Goal: Information Seeking & Learning: Learn about a topic

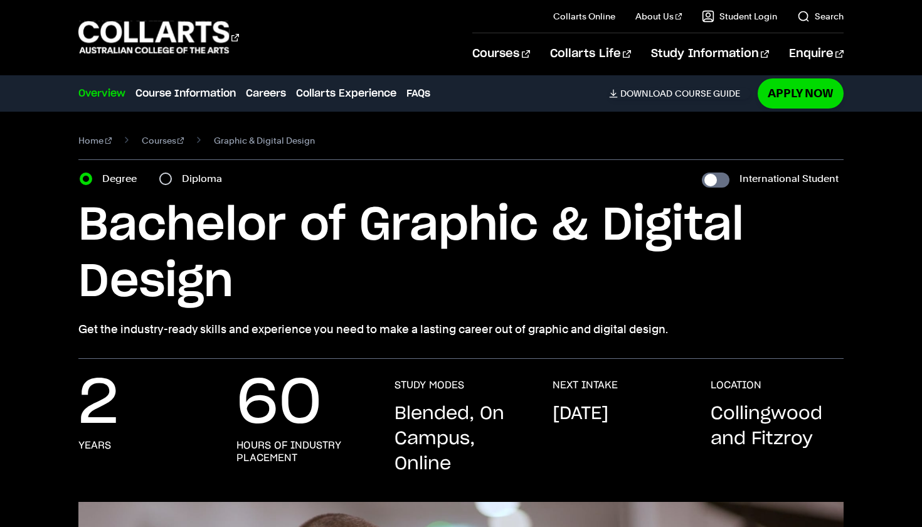
click at [166, 181] on input "Diploma" at bounding box center [165, 179] width 13 height 13
radio input "true"
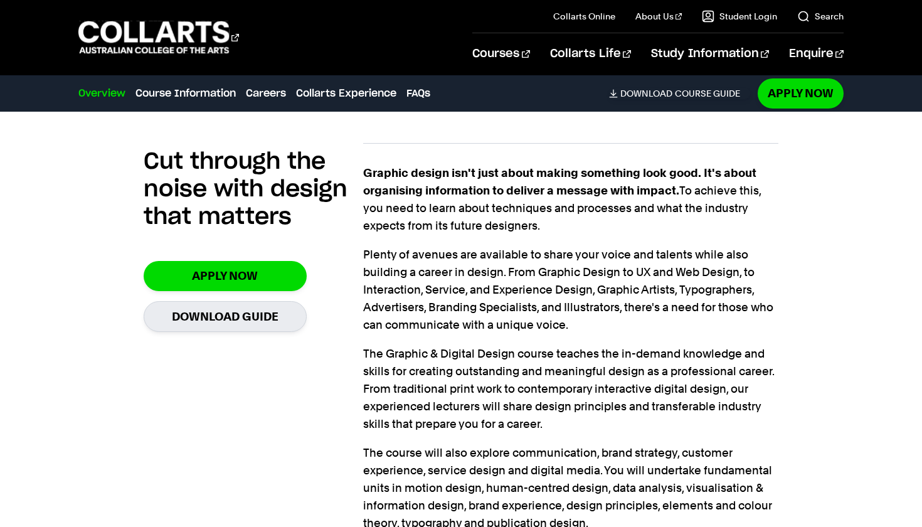
scroll to position [799, 1]
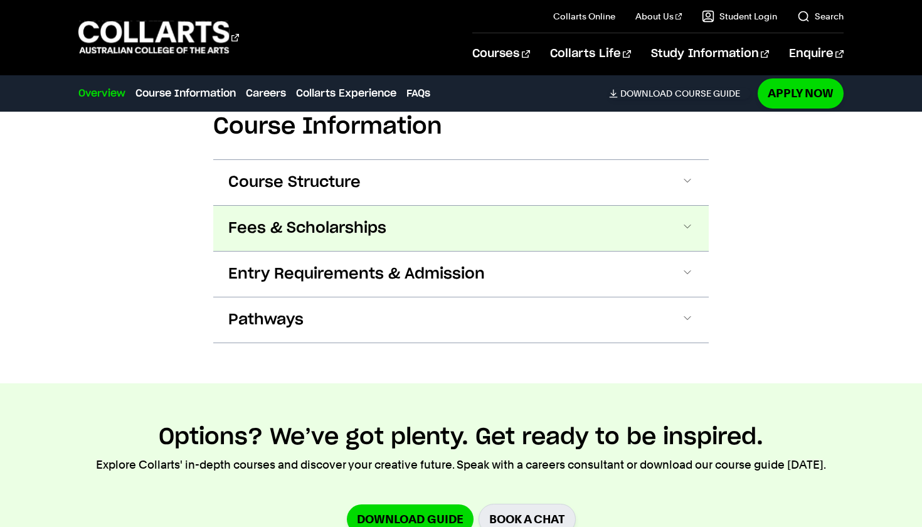
click at [0, 0] on span "Fees & Scholarships" at bounding box center [0, 0] width 0 height 0
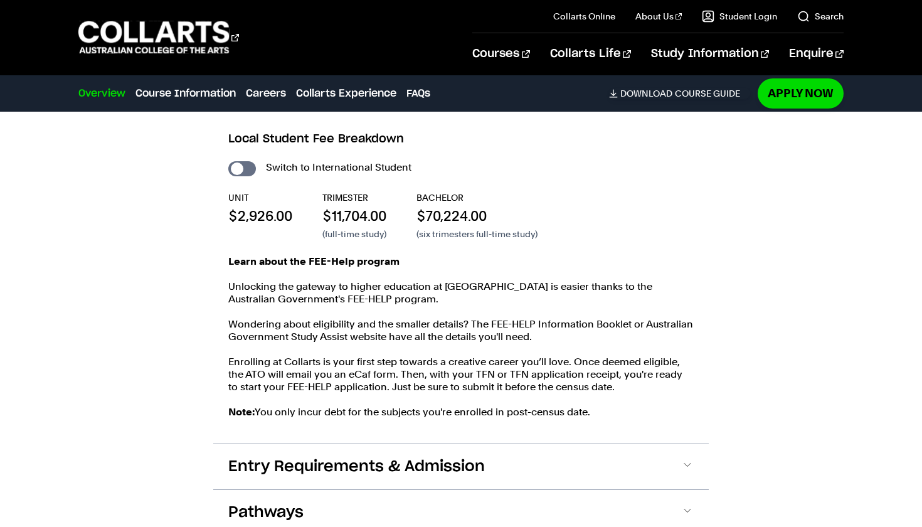
scroll to position [1585, 0]
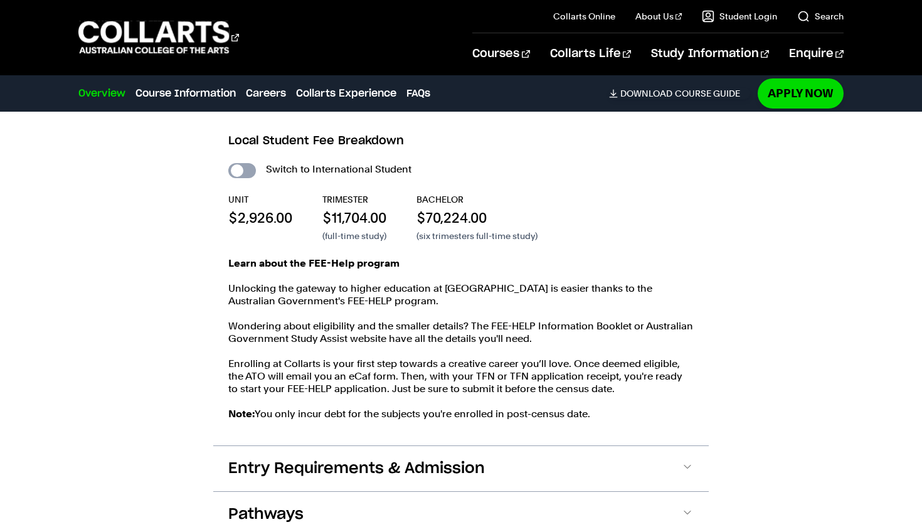
click at [247, 167] on input "International Student" at bounding box center [242, 170] width 28 height 15
checkbox input "true"
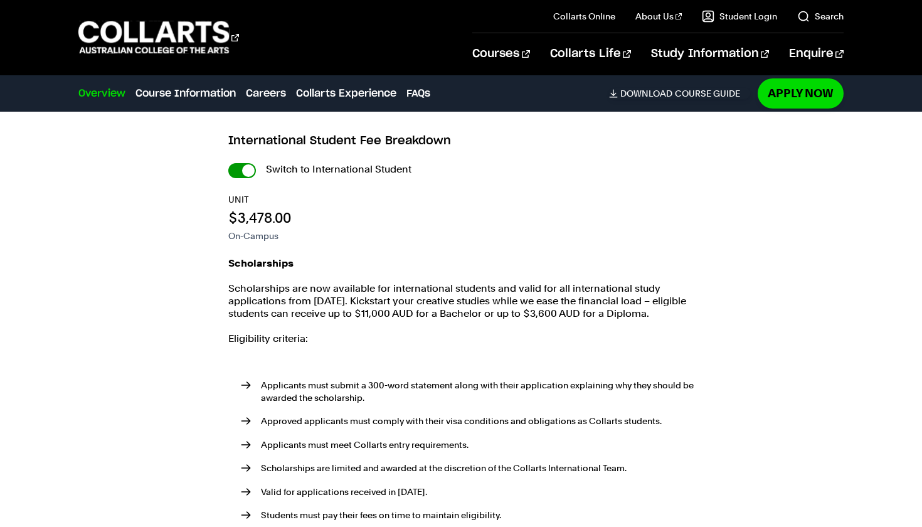
click at [0, 0] on input "International Student" at bounding box center [0, 0] width 0 height 0
checkbox input "false"
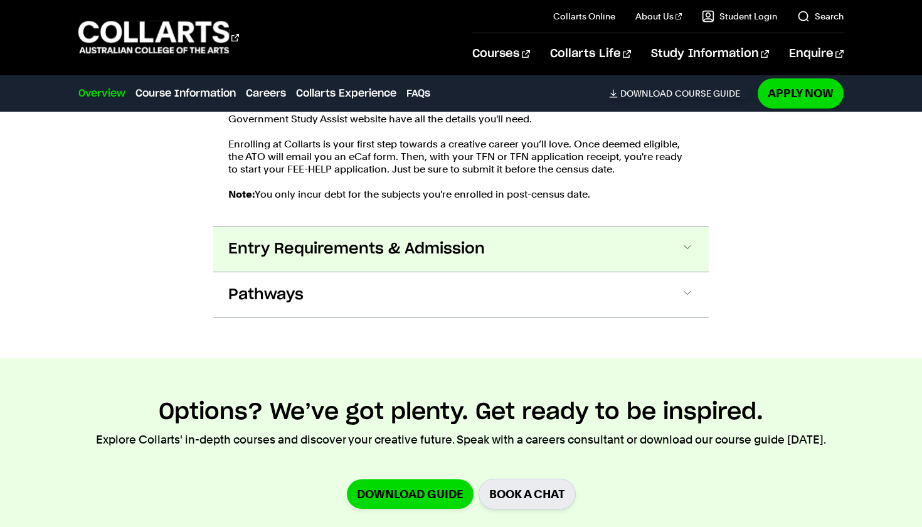
click at [0, 0] on span "Entry Requirements & Admission" at bounding box center [0, 0] width 0 height 0
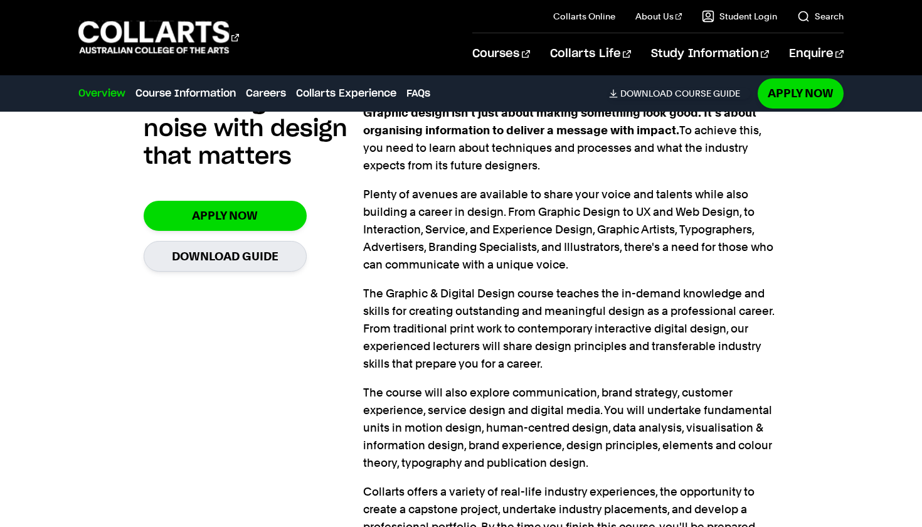
scroll to position [902, 0]
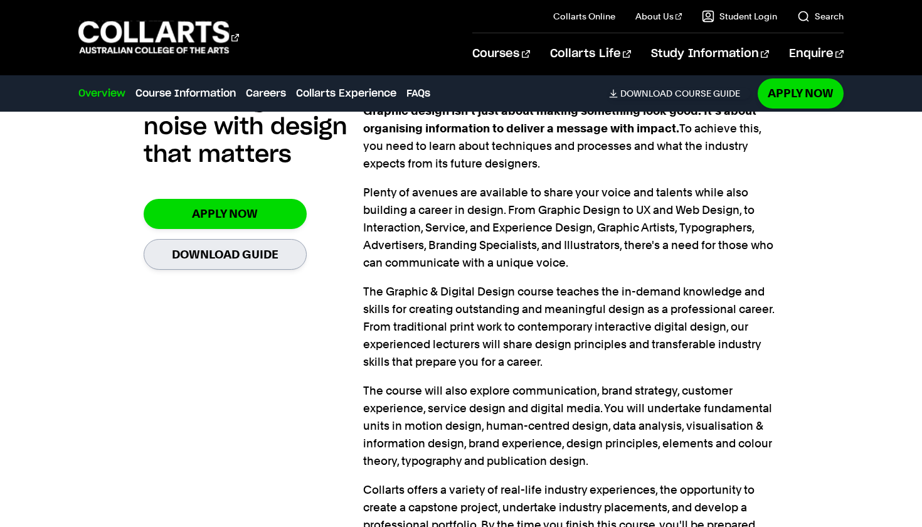
click at [254, 261] on link "Download Guide" at bounding box center [225, 254] width 163 height 31
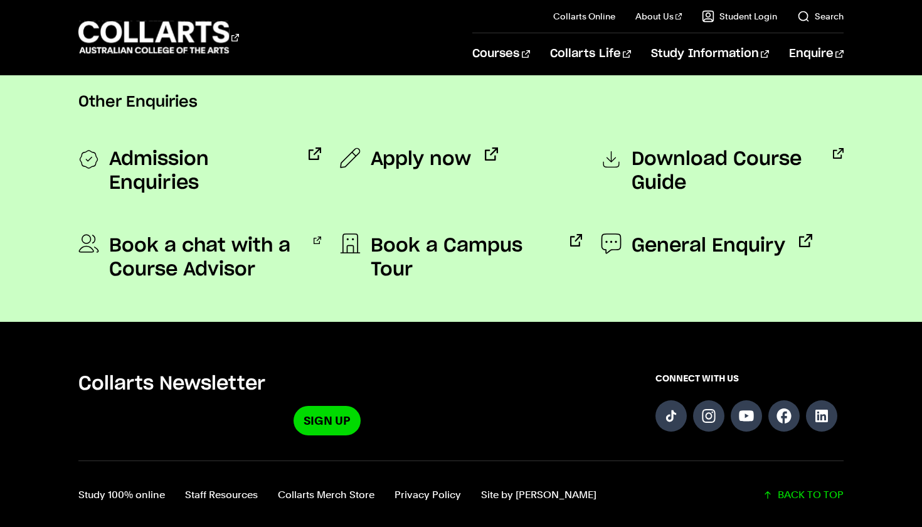
scroll to position [1018, 0]
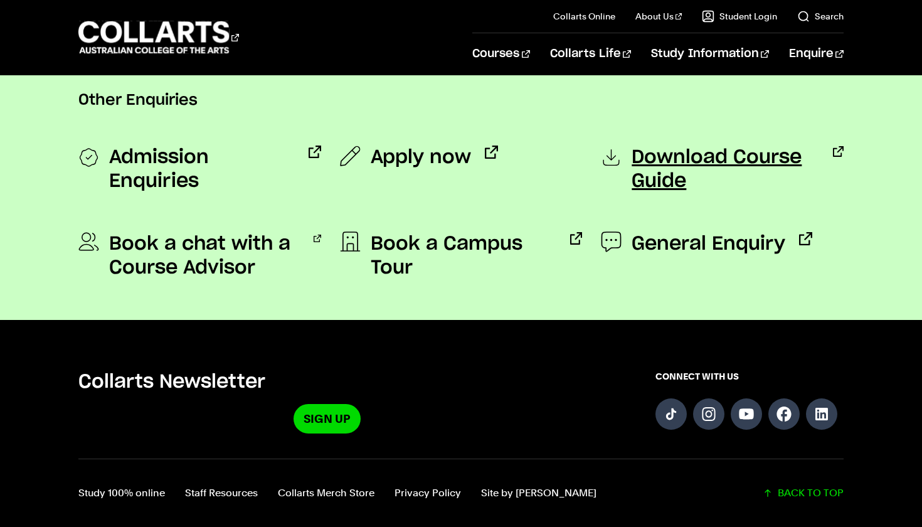
click at [683, 159] on span "Download Course Guide" at bounding box center [726, 170] width 188 height 48
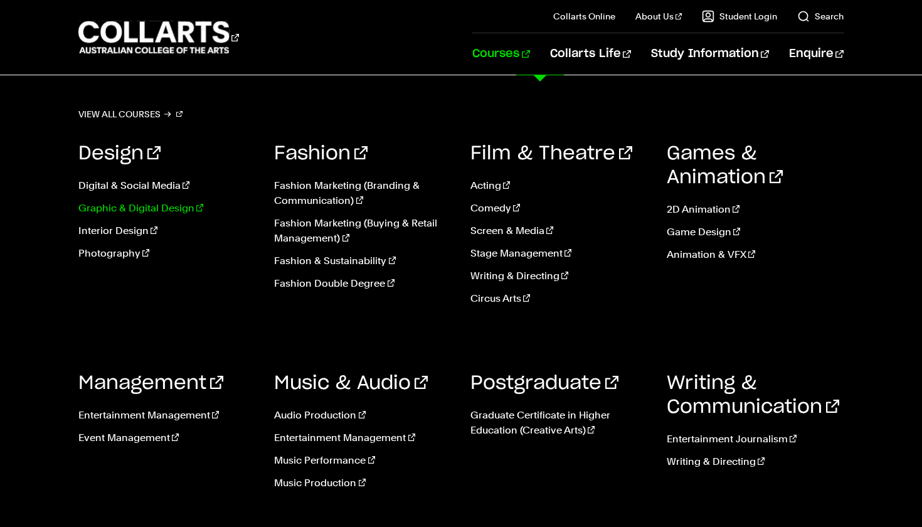
click at [186, 206] on link "Graphic & Digital Design" at bounding box center [167, 208] width 178 height 15
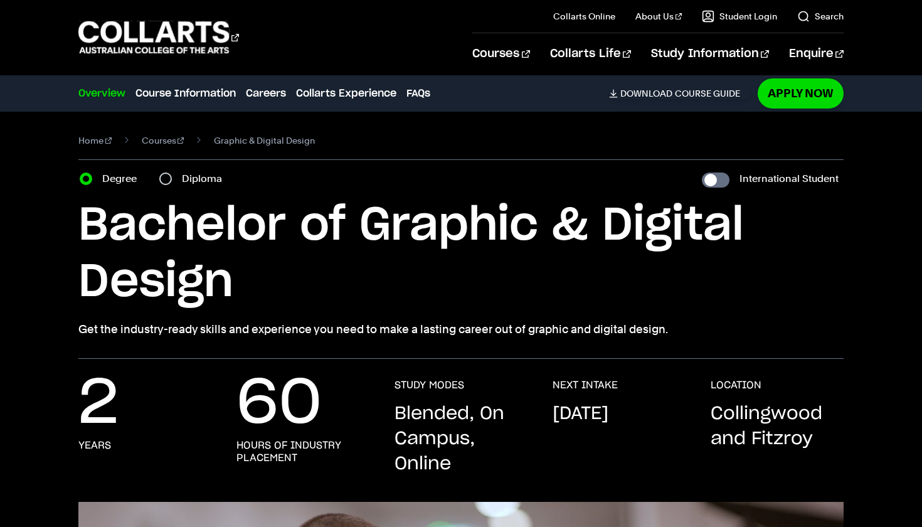
click at [163, 184] on input "Diploma" at bounding box center [165, 179] width 13 height 13
radio input "true"
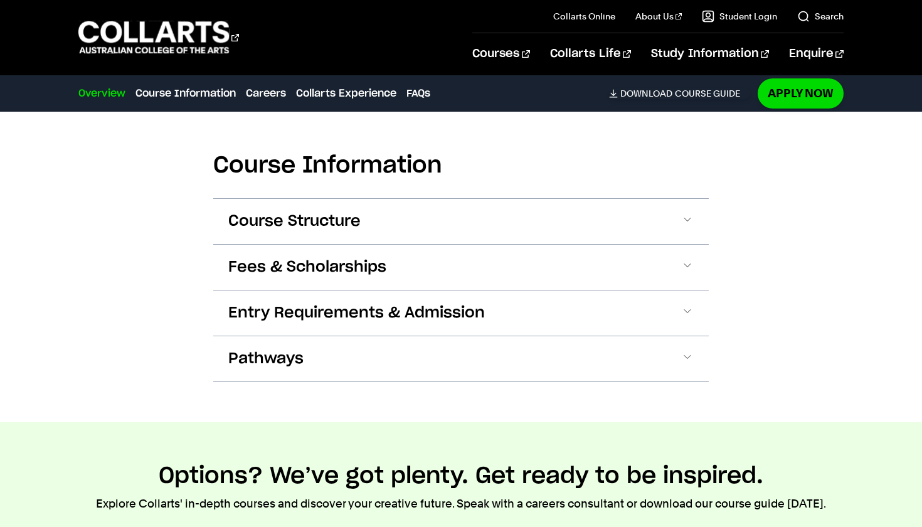
scroll to position [1405, 0]
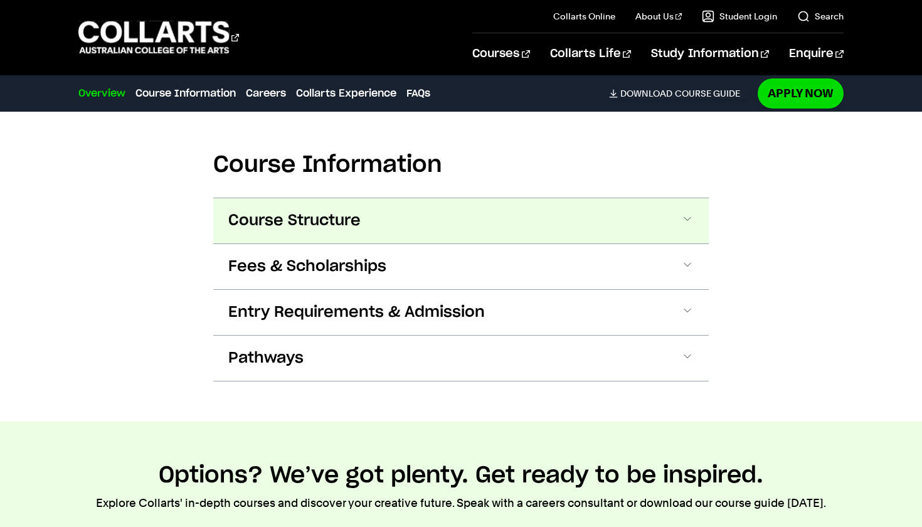
click at [0, 0] on span "Course Structure" at bounding box center [0, 0] width 0 height 0
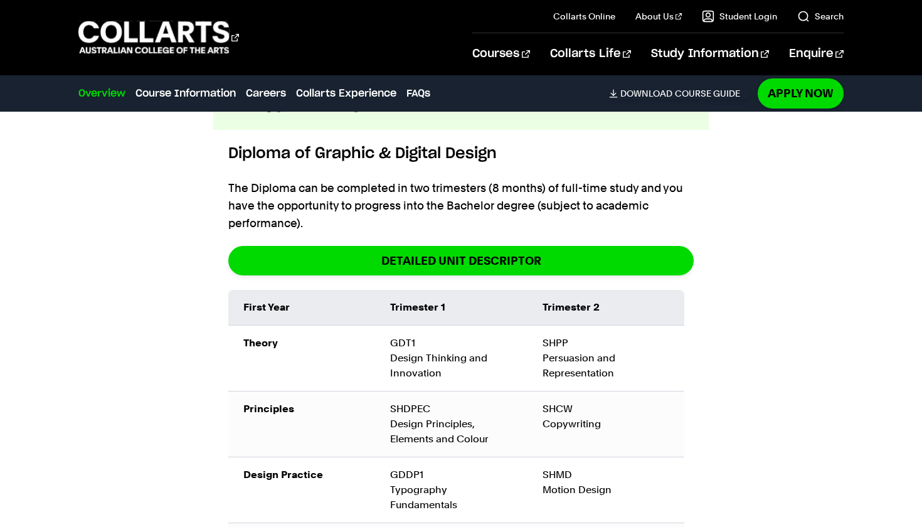
scroll to position [1513, 0]
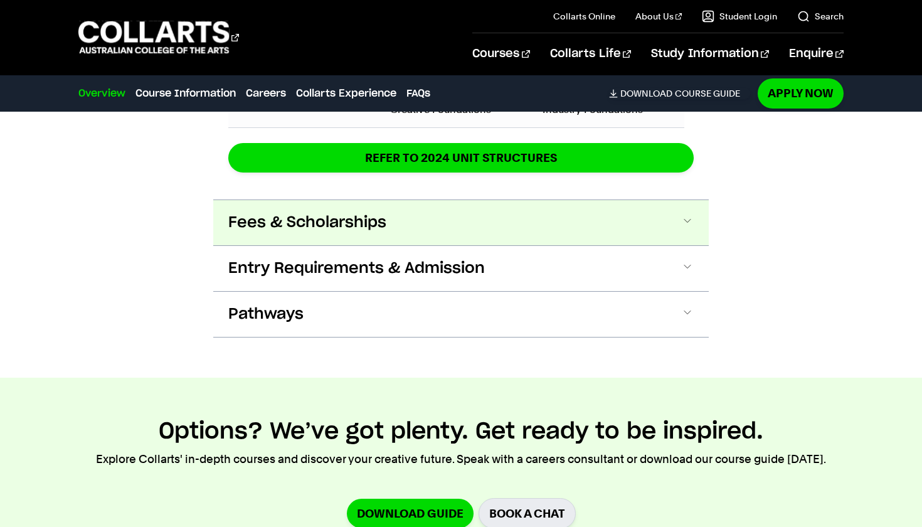
click at [0, 0] on span "Fees & Scholarships" at bounding box center [0, 0] width 0 height 0
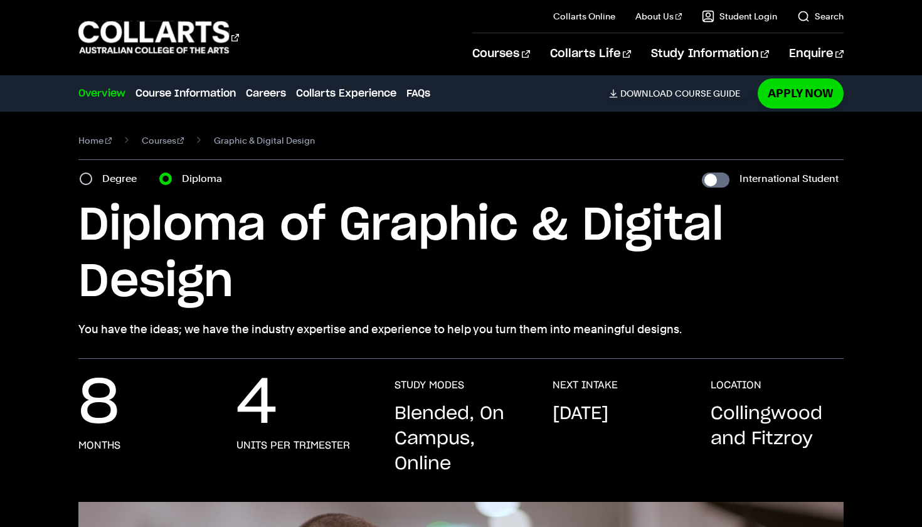
scroll to position [0, 0]
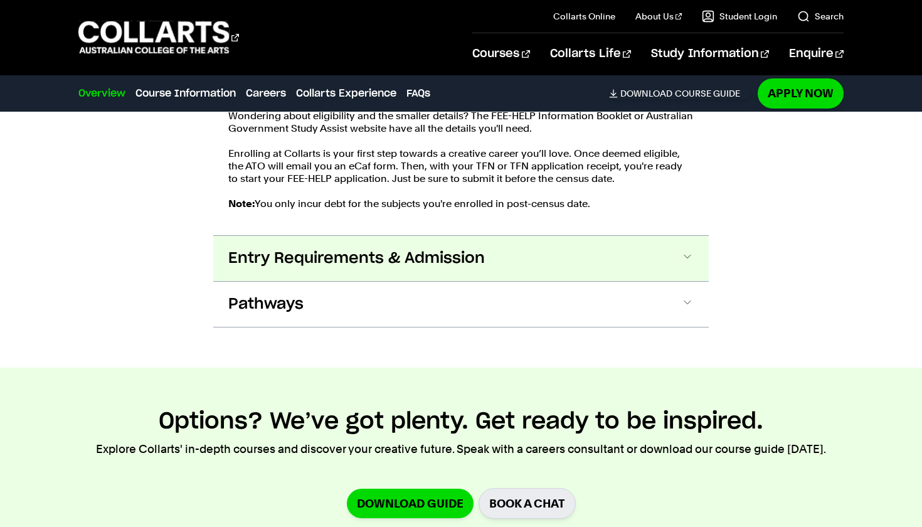
click at [0, 0] on span "Entry Requirements & Admission" at bounding box center [0, 0] width 0 height 0
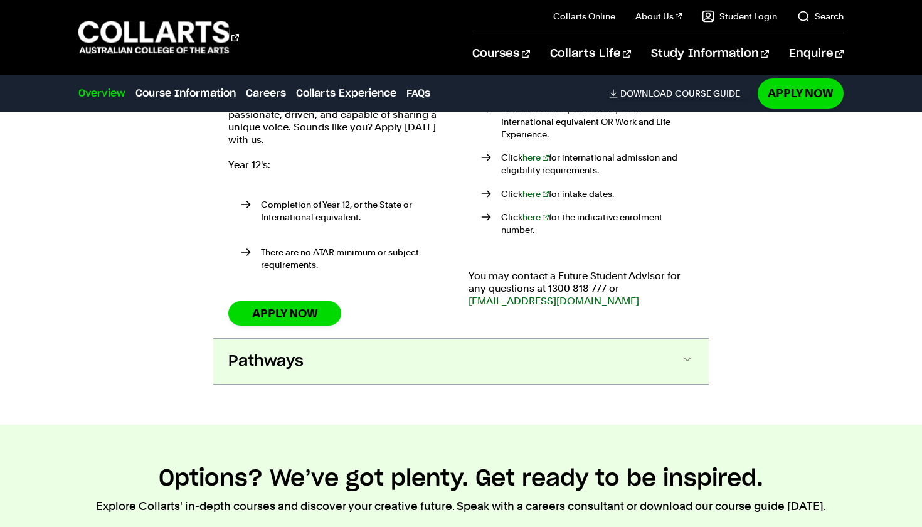
click at [0, 0] on button "Pathways" at bounding box center [0, 0] width 0 height 0
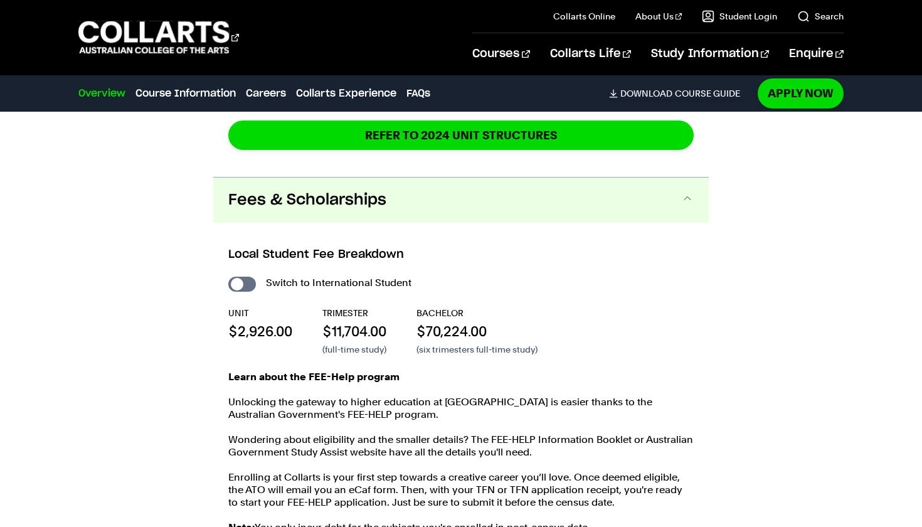
scroll to position [1995, 0]
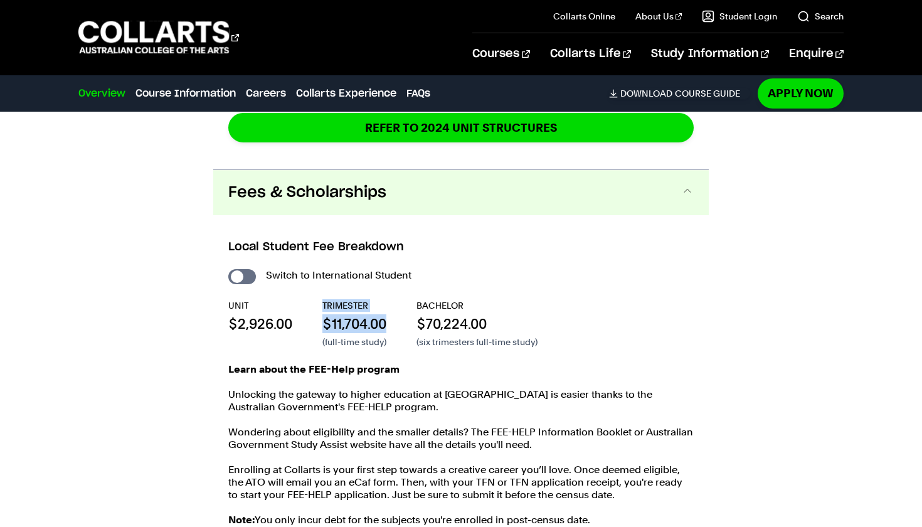
drag, startPoint x: 393, startPoint y: 319, endPoint x: 315, endPoint y: 305, distance: 79.7
click at [315, 305] on div "UNIT $2,926.00 TRIMESTER $11,704.00 (full-time study) BACHELOR $70,224.00 (six …" at bounding box center [461, 323] width 466 height 49
copy div "TRIMESTER $11,704.00"
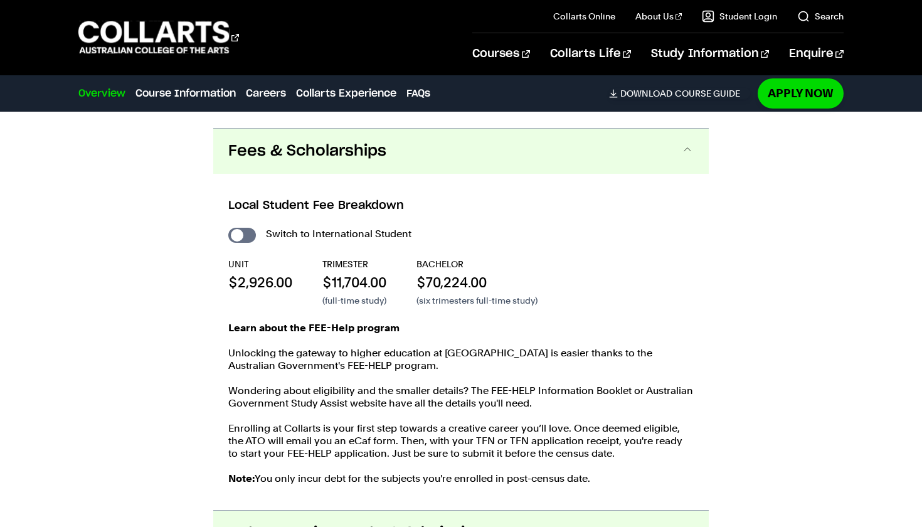
click at [486, 371] on p "Unlocking the gateway to higher education at [GEOGRAPHIC_DATA] is easier thanks…" at bounding box center [461, 359] width 466 height 25
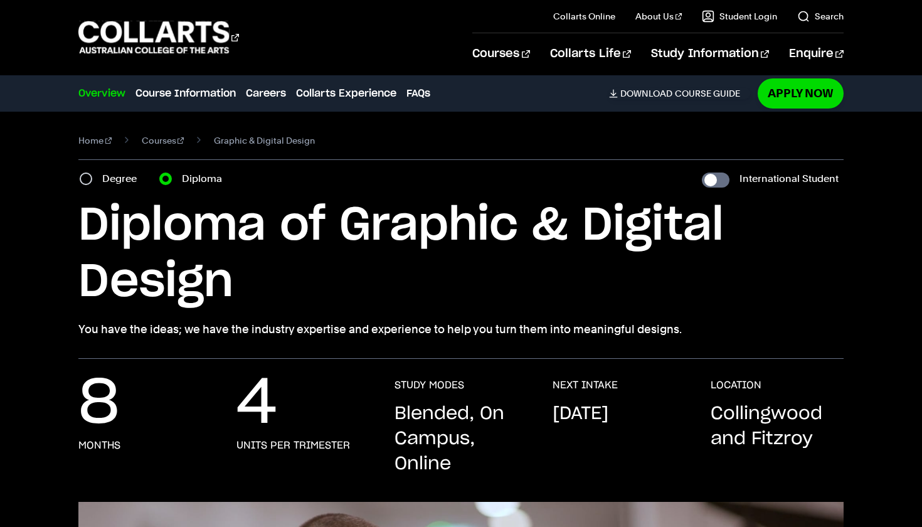
scroll to position [0, 0]
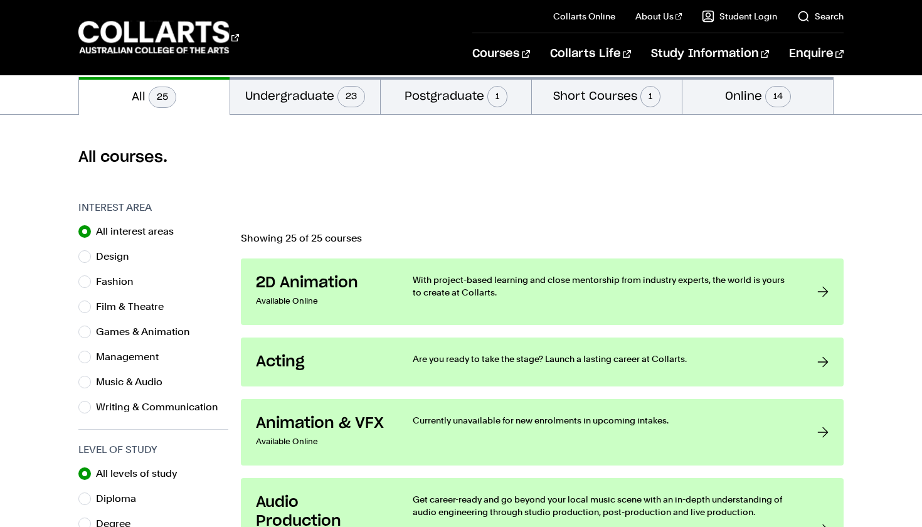
scroll to position [284, 0]
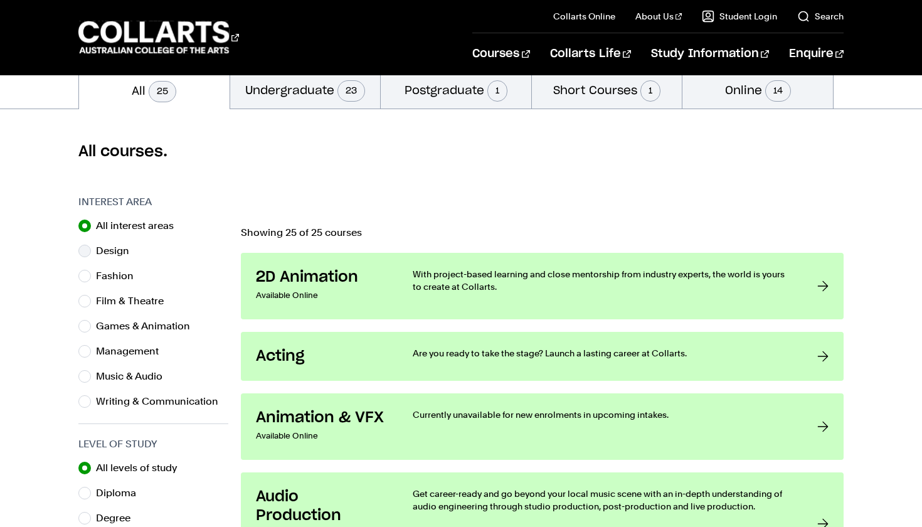
click at [82, 252] on input "Design" at bounding box center [84, 251] width 13 height 13
radio input "true"
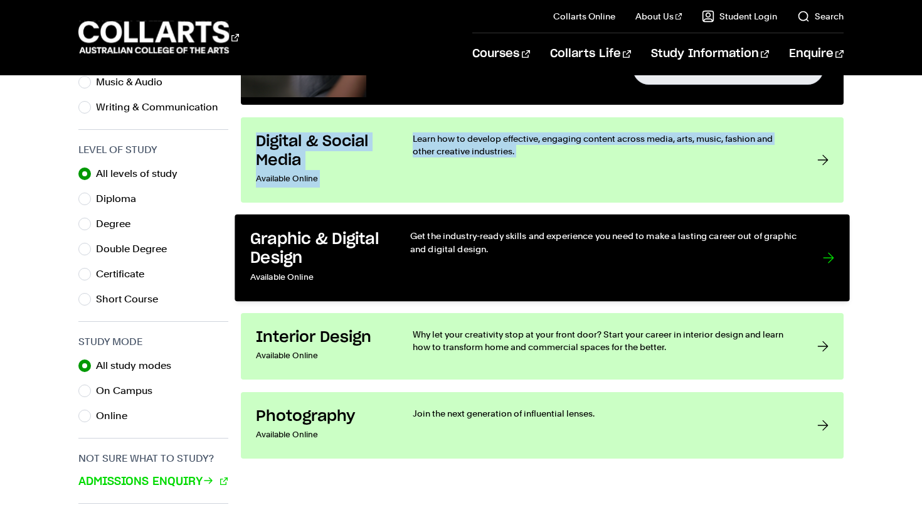
scroll to position [581, 0]
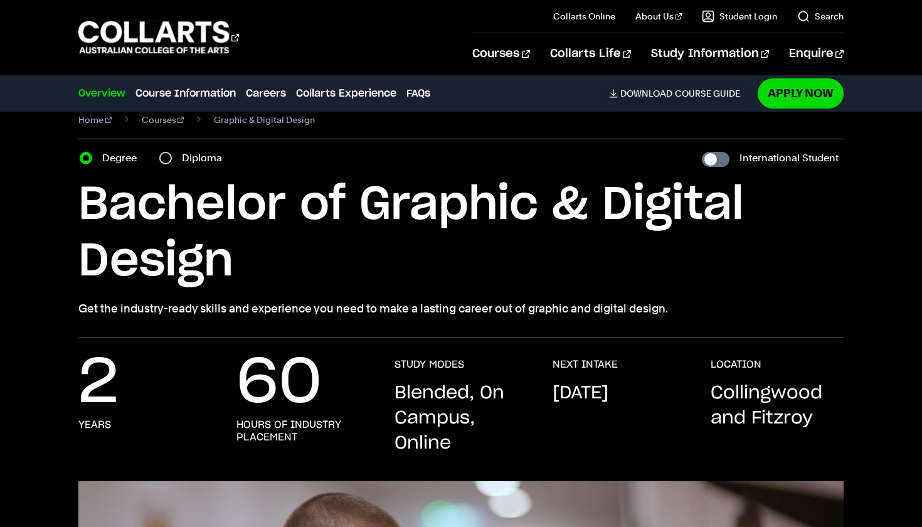
scroll to position [19, 0]
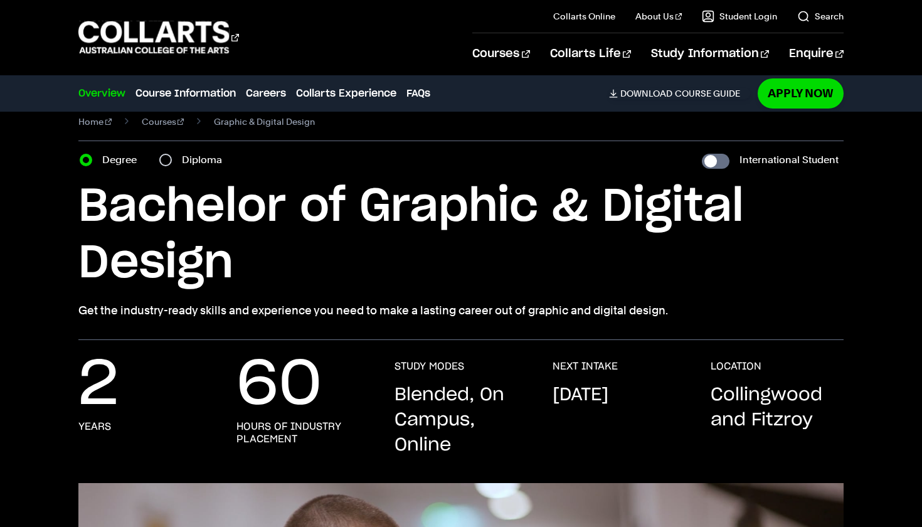
click at [184, 161] on label "Diploma" at bounding box center [206, 160] width 48 height 18
click at [172, 161] on input "Diploma" at bounding box center [165, 160] width 13 height 13
radio input "true"
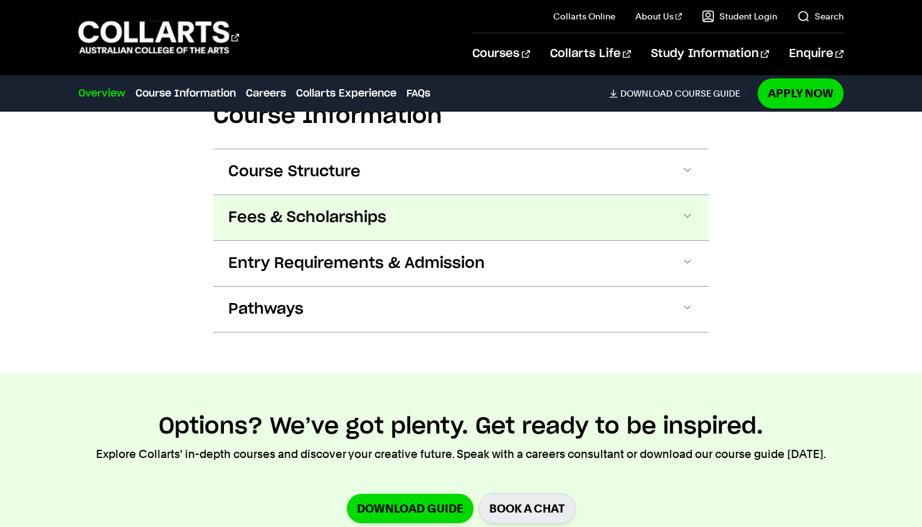
scroll to position [1454, 0]
click at [0, 0] on button "Fees & Scholarships" at bounding box center [0, 0] width 0 height 0
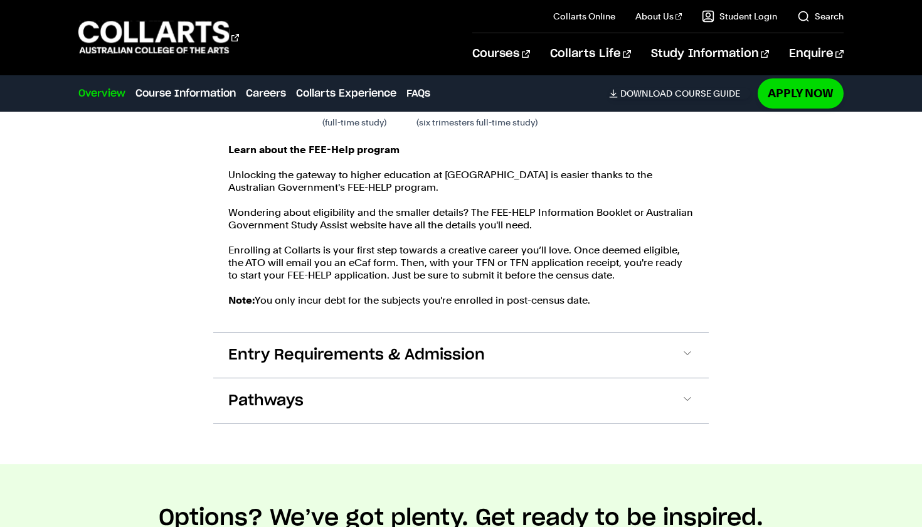
scroll to position [1700, 0]
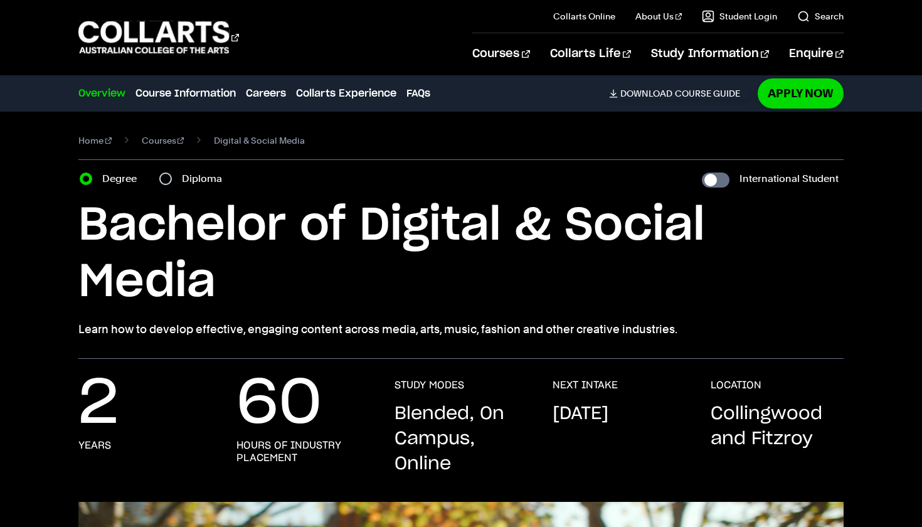
click at [169, 178] on input "Diploma" at bounding box center [165, 179] width 13 height 13
radio input "true"
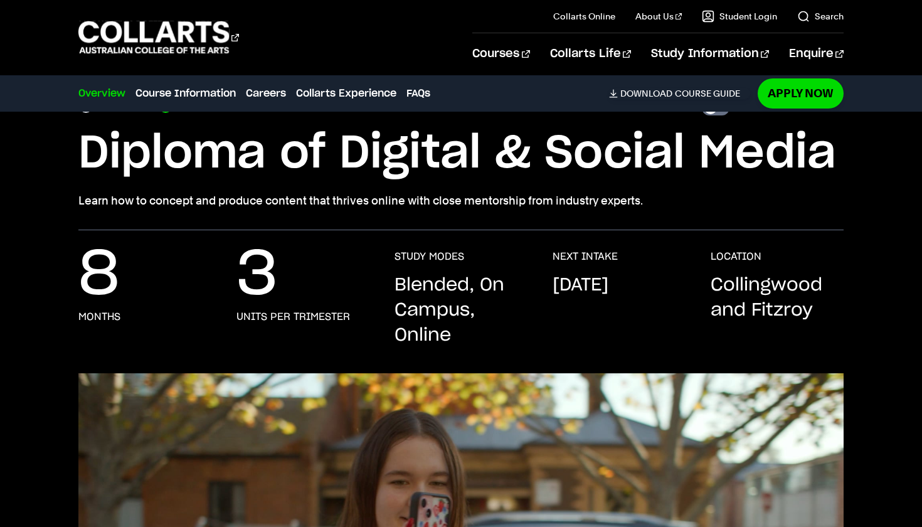
scroll to position [75, 0]
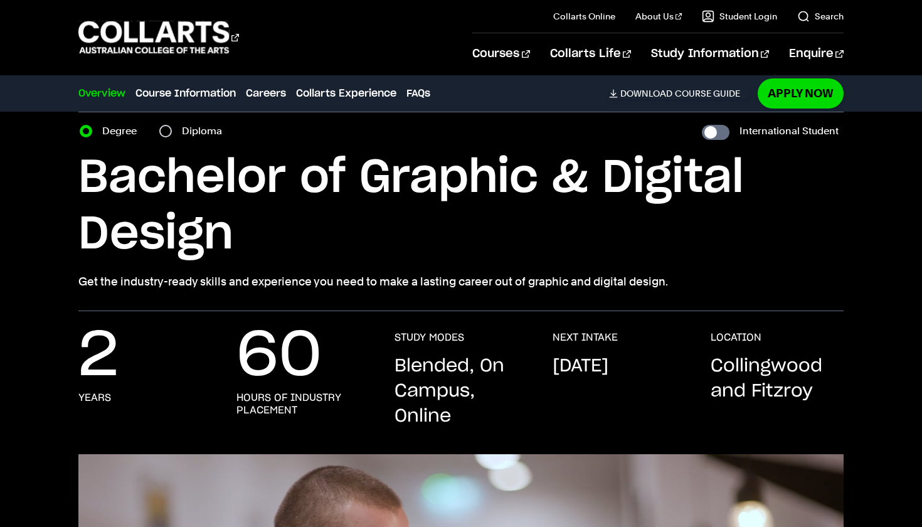
scroll to position [49, 0]
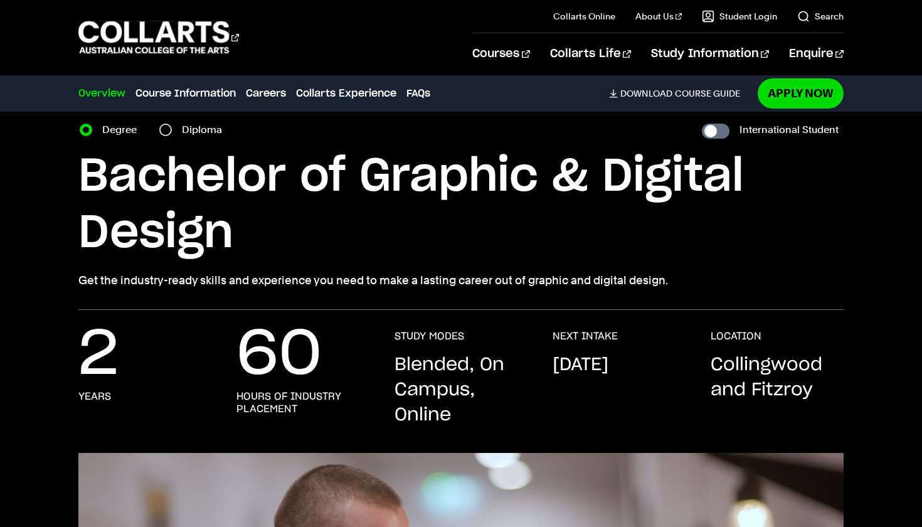
click at [181, 125] on div "Diploma" at bounding box center [194, 130] width 70 height 18
click at [166, 131] on input "Diploma" at bounding box center [165, 130] width 13 height 13
radio input "true"
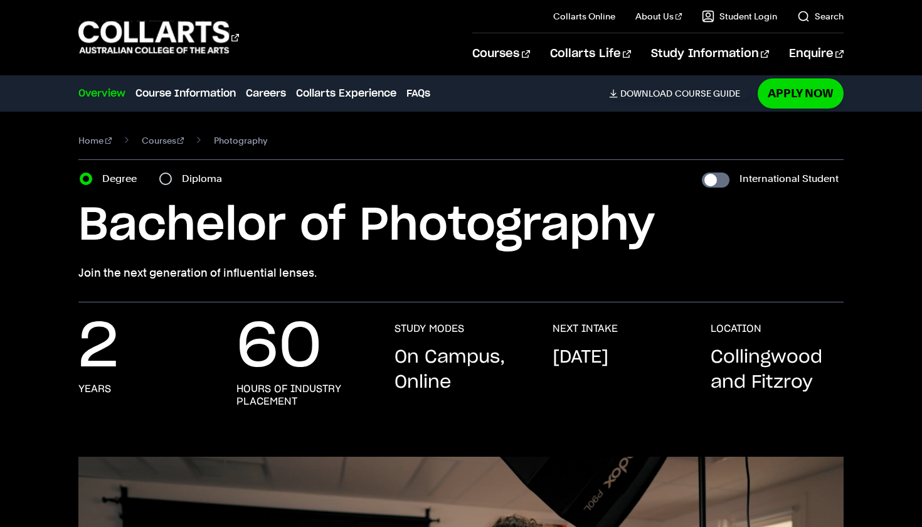
click at [174, 175] on div "Diploma" at bounding box center [194, 179] width 70 height 18
click at [168, 184] on input "Diploma" at bounding box center [165, 179] width 13 height 13
radio input "true"
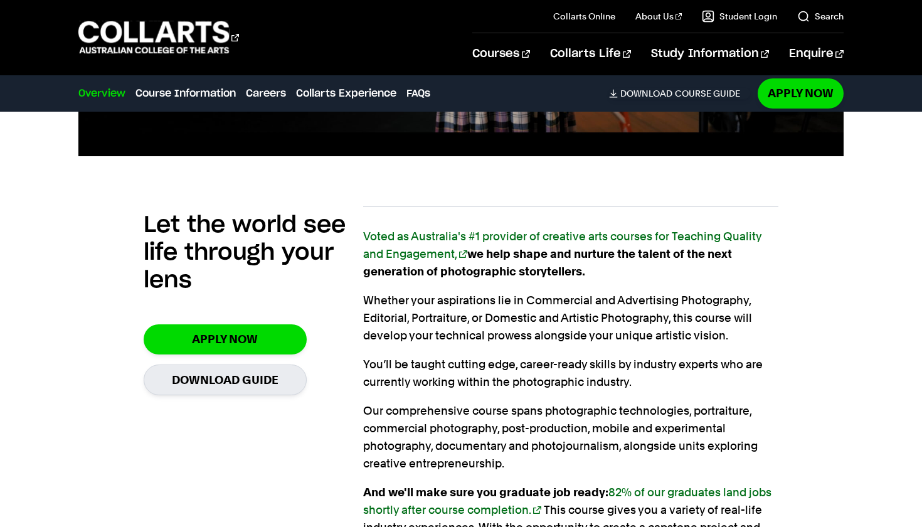
scroll to position [696, 0]
